Goal: Download file/media

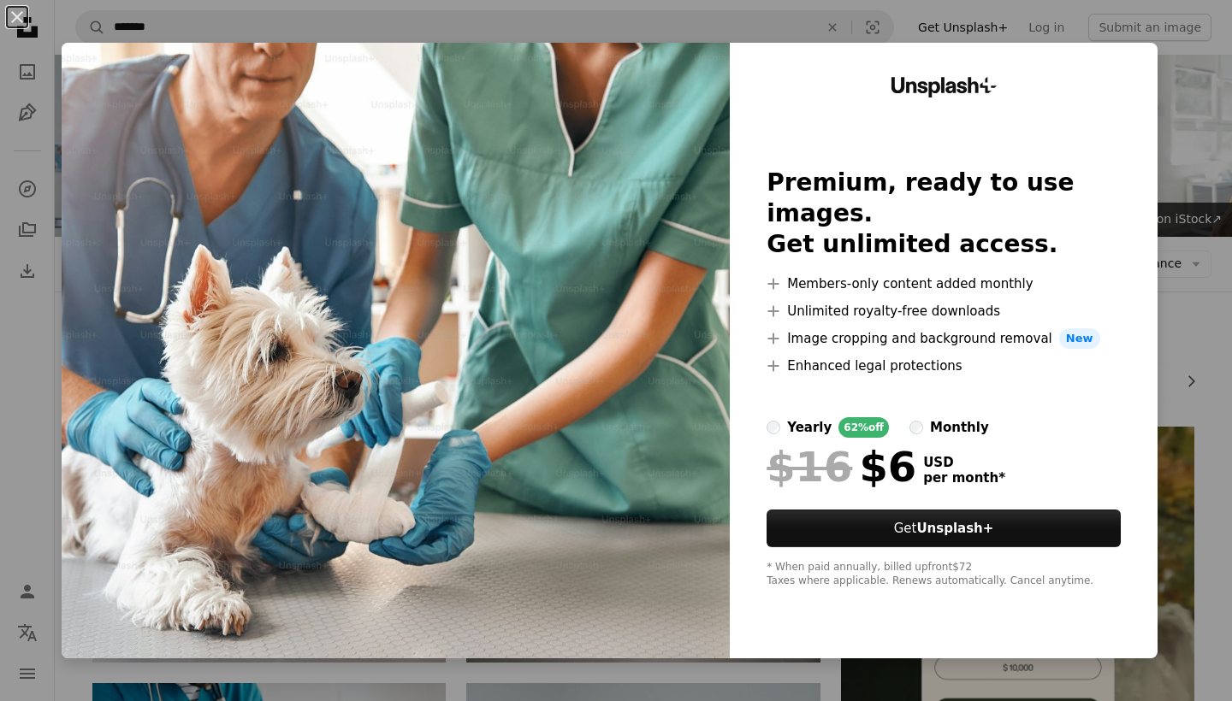
scroll to position [156, 0]
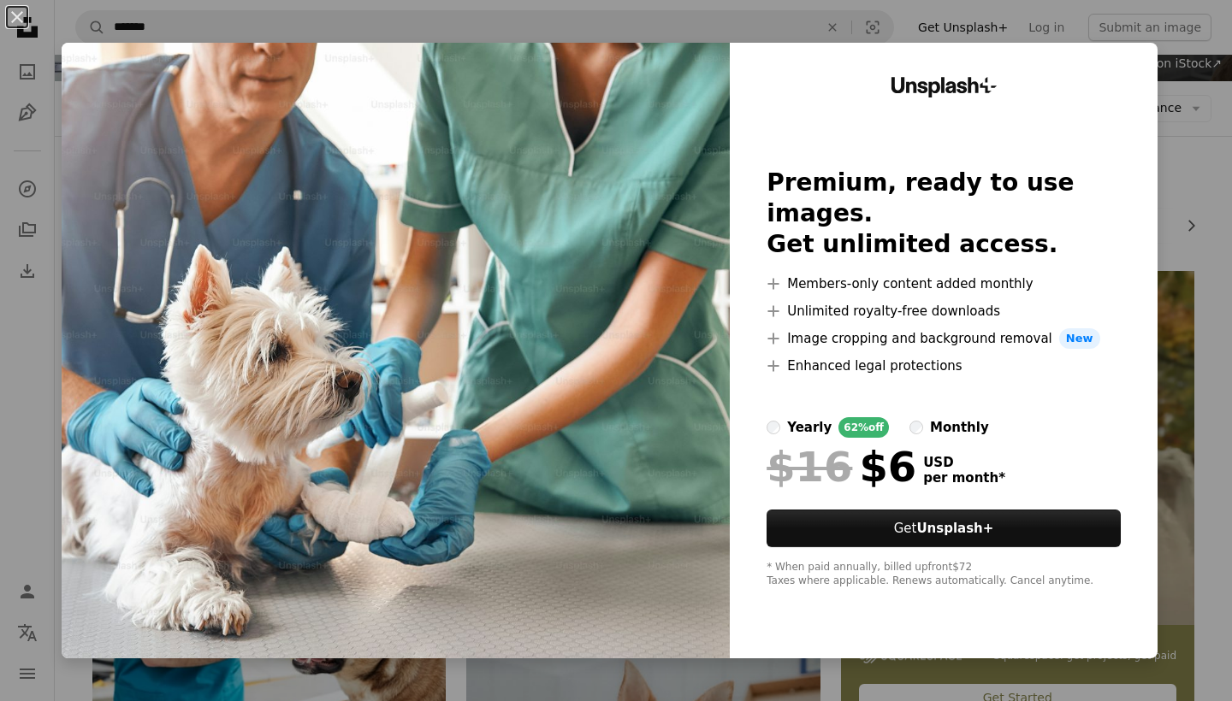
click at [11, 17] on button "An X shape" at bounding box center [17, 17] width 21 height 21
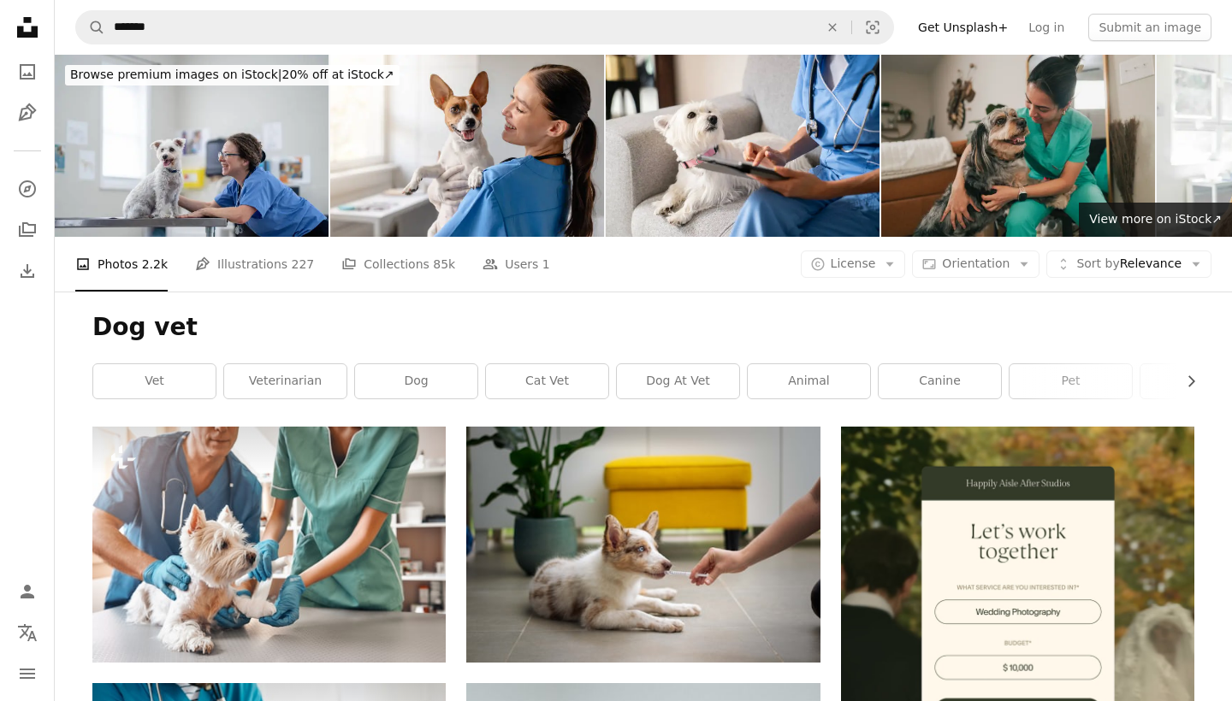
click at [23, 29] on icon at bounding box center [27, 27] width 21 height 21
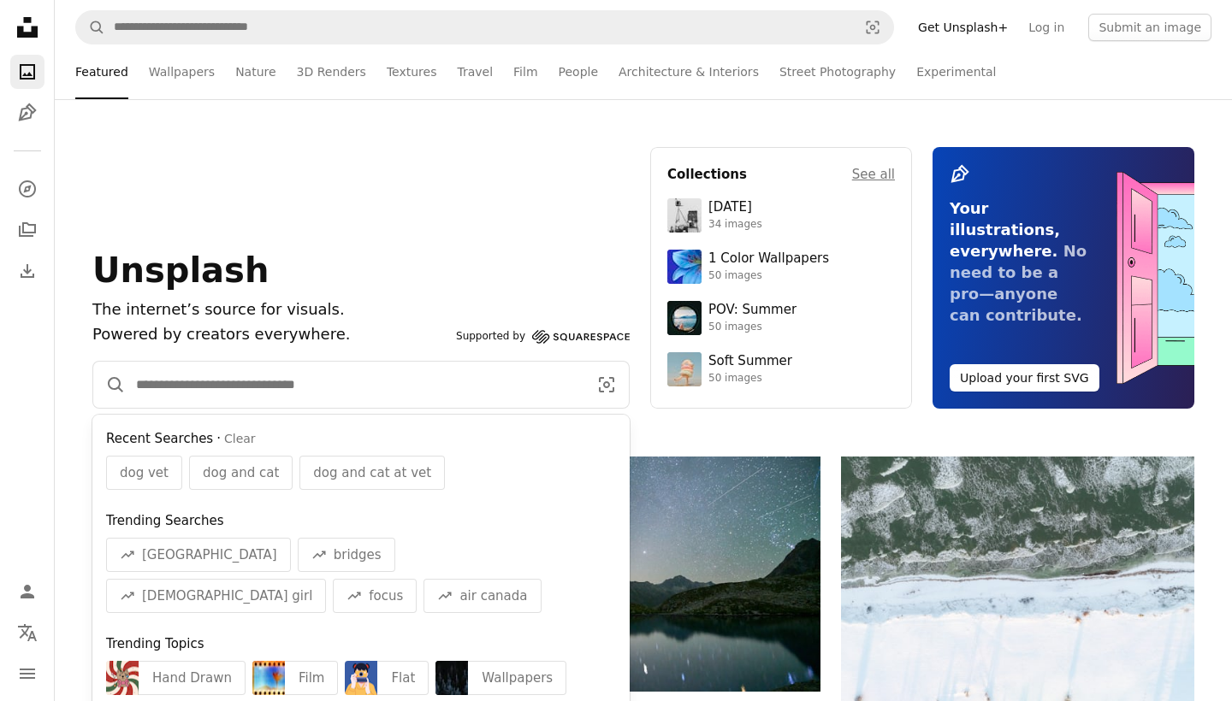
click at [271, 389] on input "Find visuals sitewide" at bounding box center [355, 385] width 458 height 46
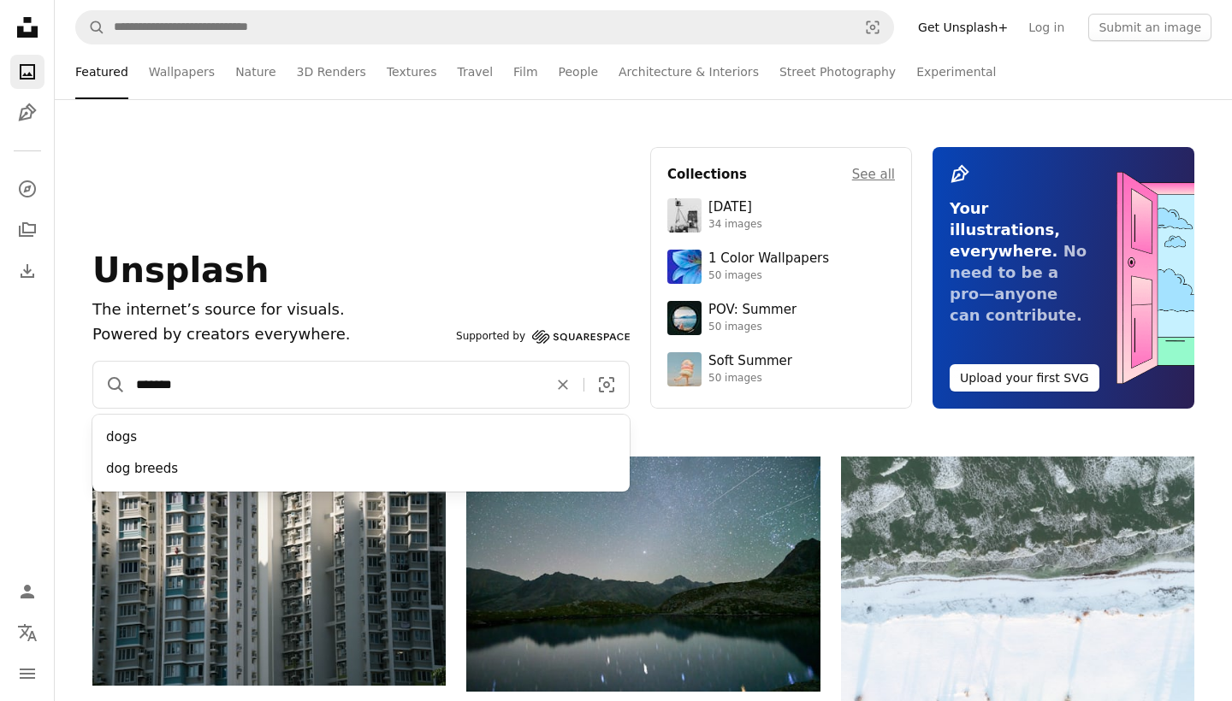
type input "*******"
click at [109, 385] on button "A magnifying glass" at bounding box center [109, 385] width 33 height 46
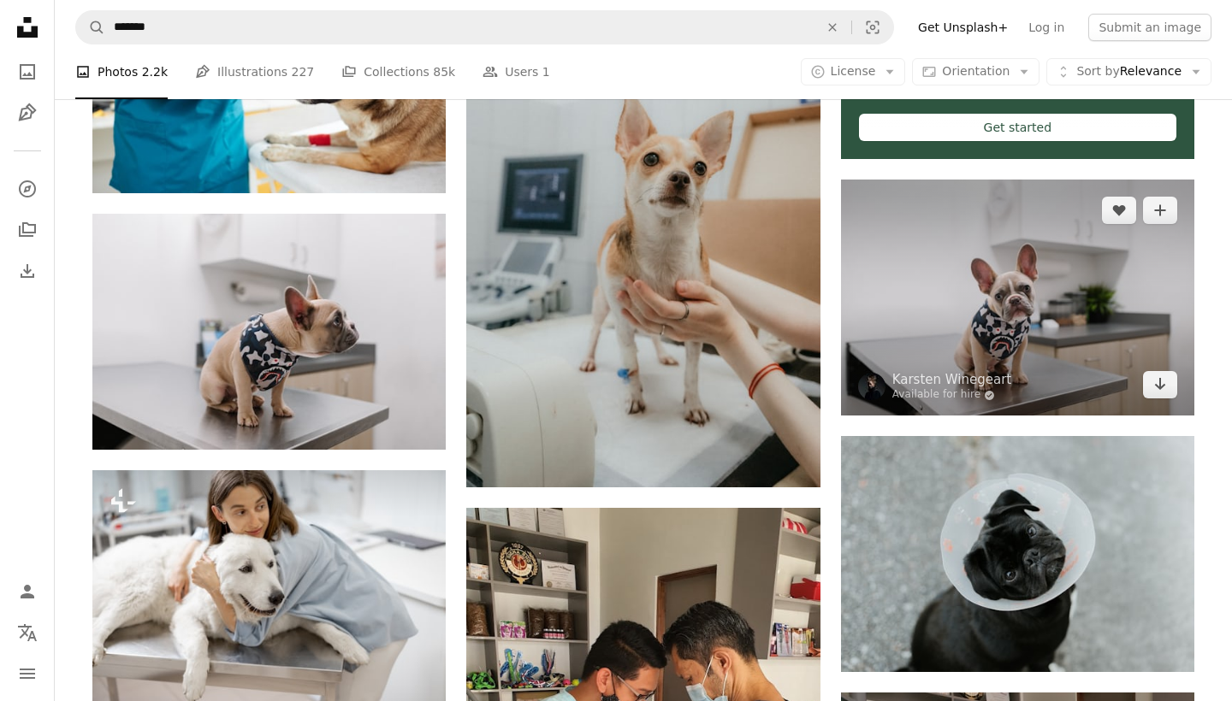
scroll to position [726, 0]
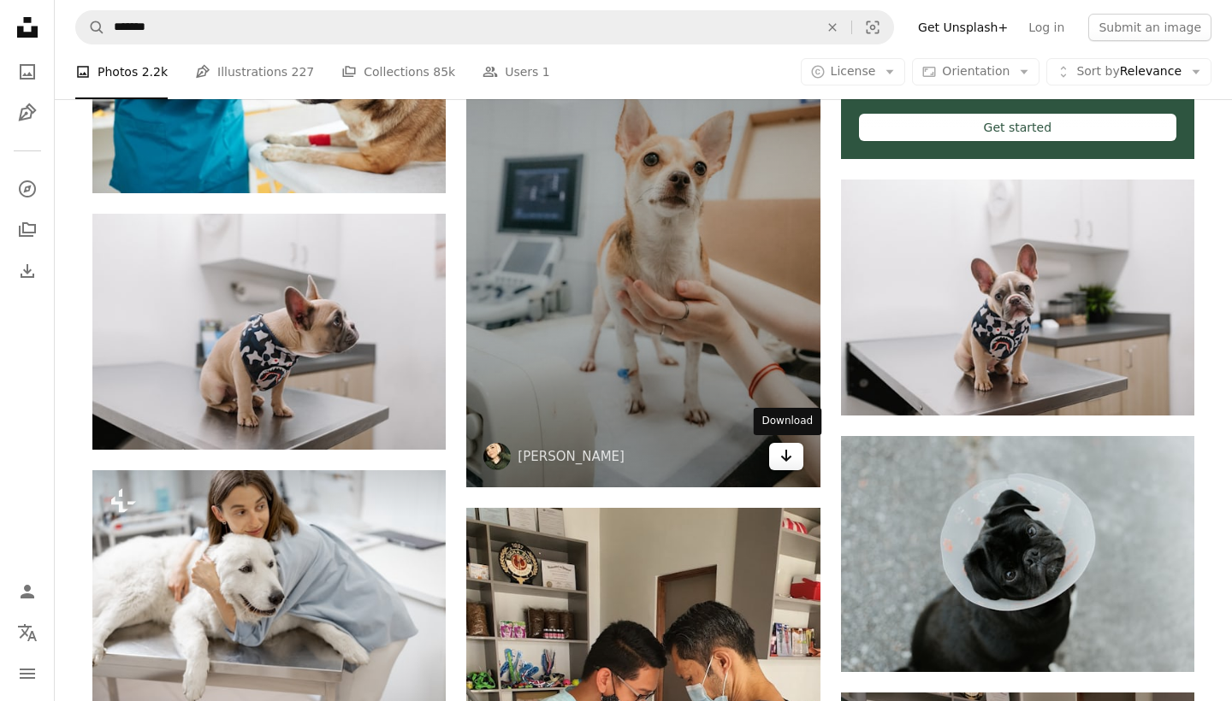
click at [792, 459] on icon "Arrow pointing down" at bounding box center [786, 456] width 14 height 21
